Goal: Task Accomplishment & Management: Use online tool/utility

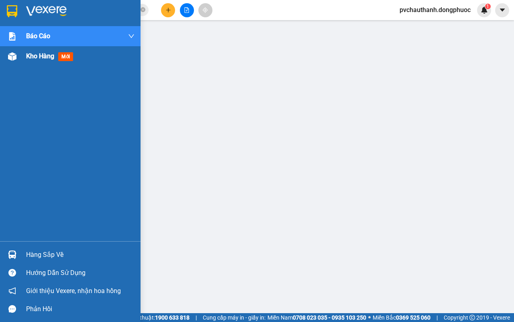
click at [29, 53] on span "Kho hàng" at bounding box center [40, 56] width 28 height 8
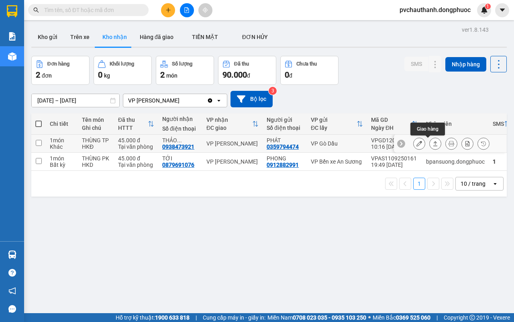
click at [430, 141] on button at bounding box center [435, 143] width 11 height 14
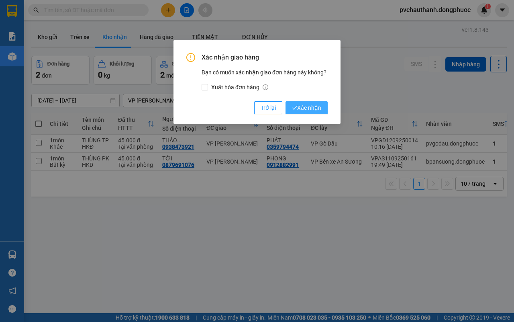
click at [315, 108] on span "Xác nhận" at bounding box center [306, 107] width 29 height 9
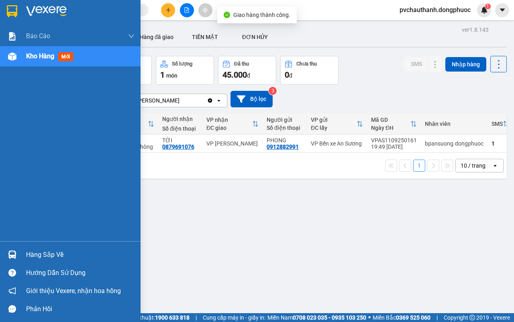
click at [39, 246] on div "Hàng sắp về" at bounding box center [70, 254] width 141 height 18
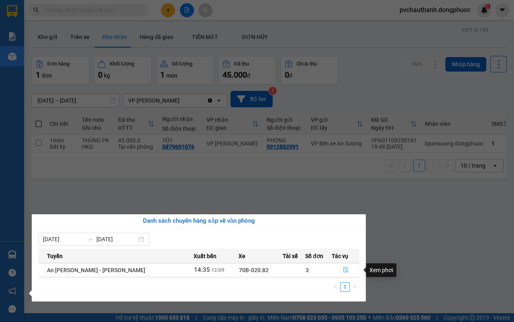
click at [341, 266] on button "button" at bounding box center [345, 269] width 27 height 13
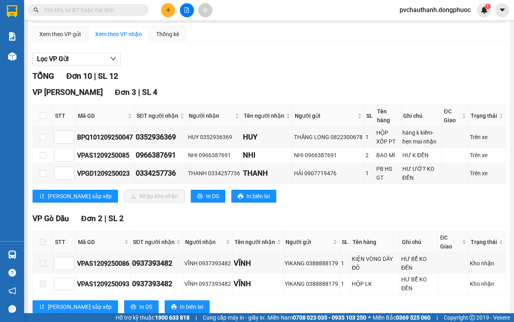
scroll to position [19, 0]
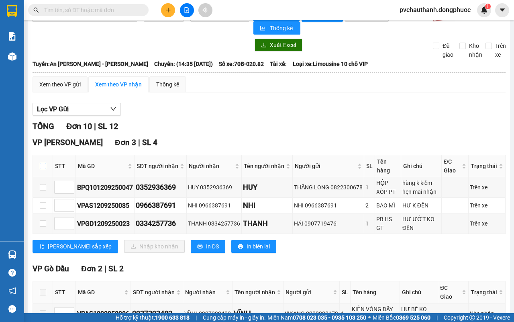
click at [41, 164] on input "checkbox" at bounding box center [43, 166] width 6 height 6
checkbox input "true"
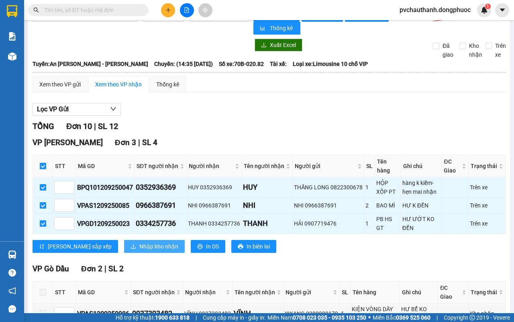
click at [139, 248] on span "Nhập kho nhận" at bounding box center [158, 246] width 39 height 9
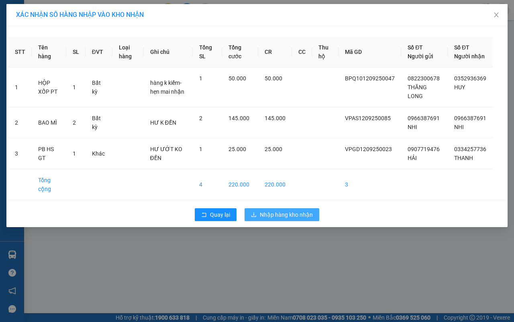
click at [284, 219] on span "Nhập hàng kho nhận" at bounding box center [286, 214] width 53 height 9
